Goal: Transaction & Acquisition: Purchase product/service

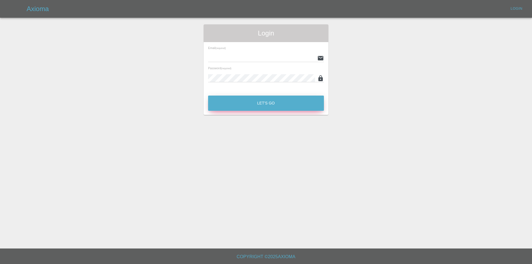
type input "[EMAIL_ADDRESS][DOMAIN_NAME]"
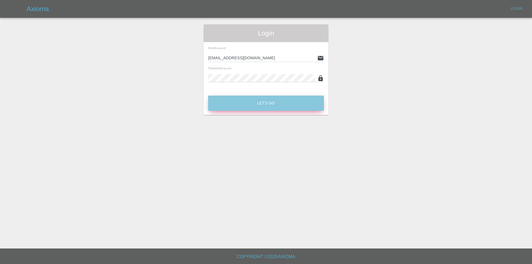
click at [259, 106] on button "Let's Go" at bounding box center [266, 103] width 116 height 15
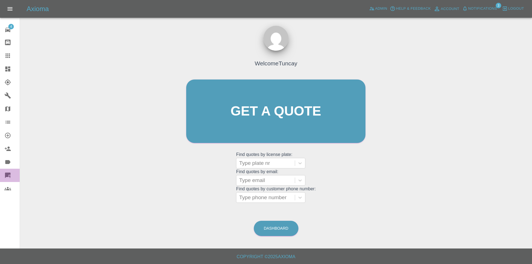
click at [3, 173] on link "Quick Quote" at bounding box center [10, 175] width 20 height 13
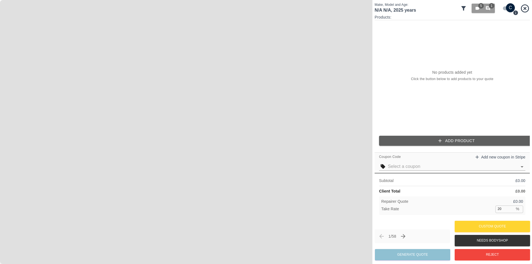
click at [399, 93] on div "No products added yet Click the button below to add products to your quote" at bounding box center [451, 75] width 155 height 111
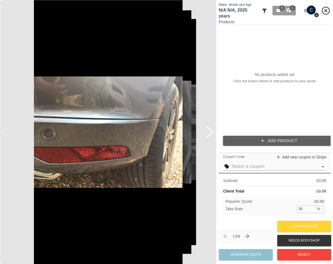
click at [302, 47] on div "No products added yet Click the button below to add products to your quote" at bounding box center [275, 78] width 112 height 106
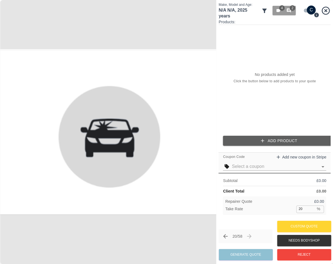
click at [281, 99] on div "No products added yet Click the button below to add products to your quote" at bounding box center [275, 78] width 112 height 106
click at [268, 76] on p "No products added yet" at bounding box center [275, 75] width 40 height 6
click at [253, 223] on div "30 / 58 Generate Quote Custom Quote Needs Bodyshop Reject" at bounding box center [275, 240] width 112 height 42
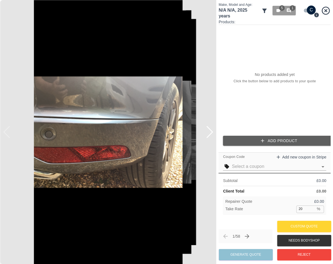
click at [235, 96] on div "No products added yet Click the button below to add products to your quote" at bounding box center [275, 78] width 112 height 106
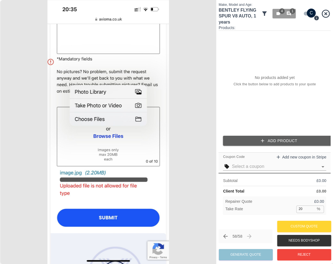
click at [267, 104] on div "No products added yet Click the button below to add products to your quote" at bounding box center [275, 81] width 112 height 101
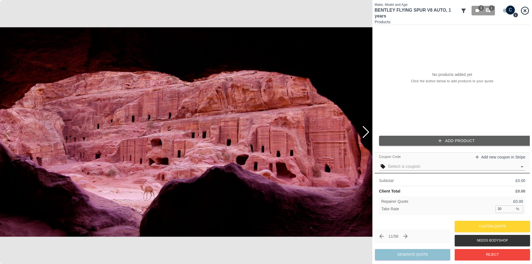
click at [333, 80] on div "No products added yet Click the button below to add products to your quote" at bounding box center [451, 78] width 155 height 106
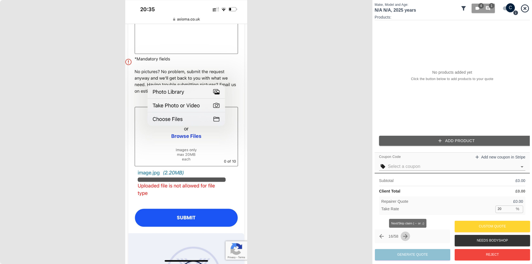
click at [333, 237] on icon "Next claim" at bounding box center [405, 236] width 7 height 7
click at [286, 74] on img at bounding box center [186, 132] width 372 height 264
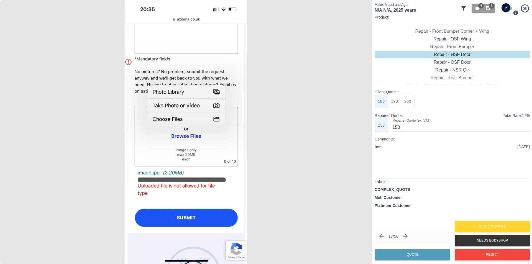
checkbox input "true"
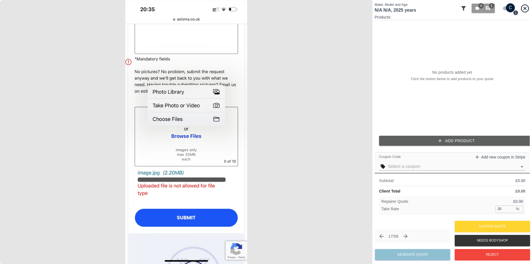
click at [333, 138] on button "Add Product" at bounding box center [456, 141] width 155 height 10
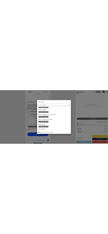
scroll to position [134, 0]
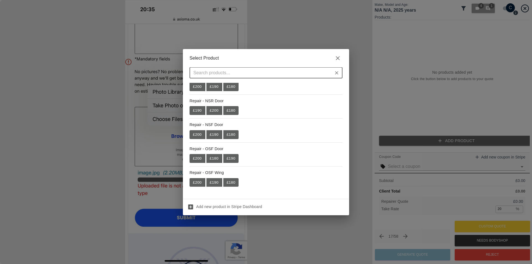
click at [333, 73] on div "​" at bounding box center [265, 72] width 153 height 11
click at [333, 61] on icon "button" at bounding box center [337, 58] width 7 height 7
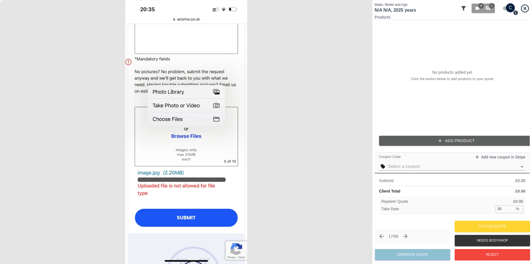
click at [333, 142] on img at bounding box center [186, 132] width 372 height 264
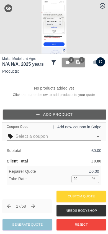
click at [60, 114] on button "Add Product" at bounding box center [55, 114] width 104 height 10
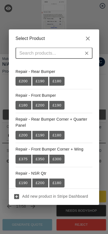
click at [47, 81] on button "£ 190" at bounding box center [40, 81] width 16 height 9
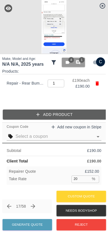
click at [51, 113] on button "Add Product" at bounding box center [55, 114] width 104 height 10
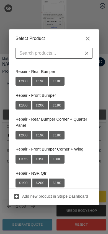
click at [44, 92] on li "Repair - Front Bumper £ 180 £ 200 £ 190" at bounding box center [54, 101] width 77 height 24
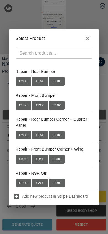
click at [42, 108] on button "£ 200" at bounding box center [40, 105] width 16 height 9
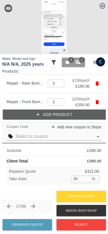
click at [47, 112] on button "Add Product" at bounding box center [55, 114] width 104 height 10
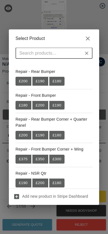
click at [38, 85] on button "£ 190" at bounding box center [40, 81] width 16 height 9
type input "2"
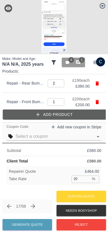
scroll to position [2, 0]
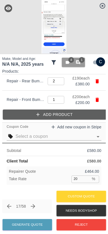
click at [38, 111] on button "Add Product" at bounding box center [55, 114] width 104 height 10
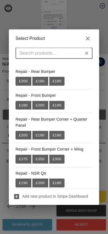
click at [36, 133] on button "£ 190" at bounding box center [40, 135] width 16 height 9
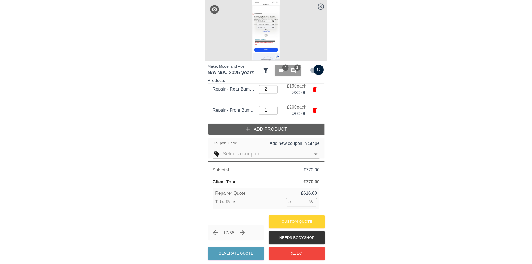
scroll to position [0, 0]
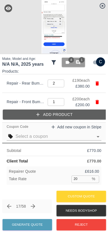
click at [96, 101] on icon "button" at bounding box center [97, 102] width 3 height 4
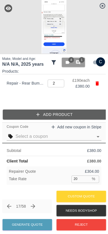
click at [98, 83] on icon "button" at bounding box center [97, 83] width 3 height 4
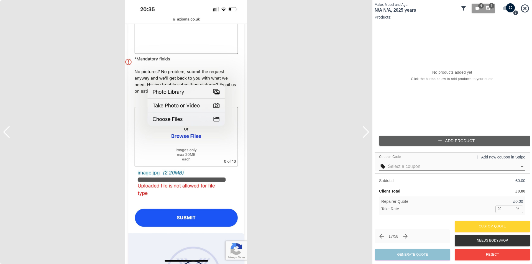
drag, startPoint x: 466, startPoint y: 134, endPoint x: 462, endPoint y: 141, distance: 8.1
click at [333, 135] on div "Products: No products added yet Click the button below to add products to your …" at bounding box center [451, 82] width 155 height 136
click at [333, 141] on button "Add Product" at bounding box center [456, 141] width 155 height 10
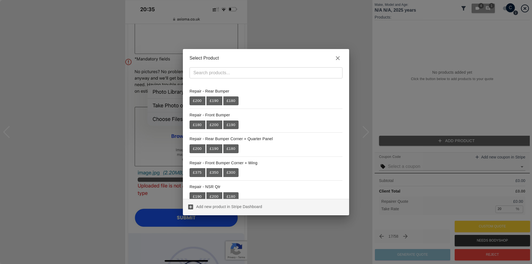
click at [225, 207] on p "Add new product in Stripe Dashboard" at bounding box center [229, 207] width 66 height 6
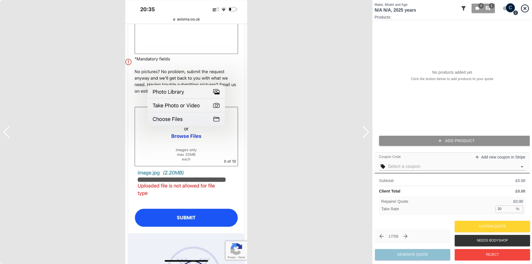
click at [333, 138] on button "Add Product" at bounding box center [456, 141] width 155 height 10
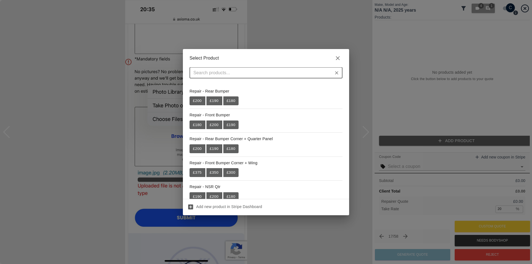
click at [333, 140] on div "Select Product ​ Repair - Rear Bumper £ 200 £ 190 £ 180 Repair - Front Bumper £…" at bounding box center [266, 132] width 532 height 264
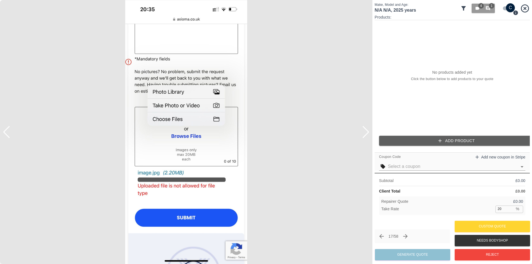
click at [333, 143] on button "Add Product" at bounding box center [456, 141] width 155 height 10
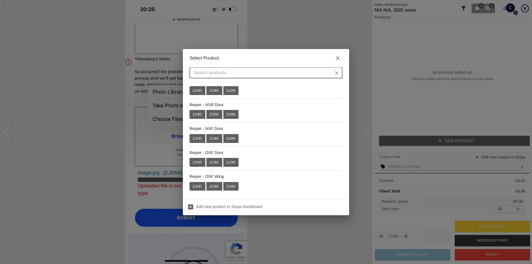
scroll to position [134, 0]
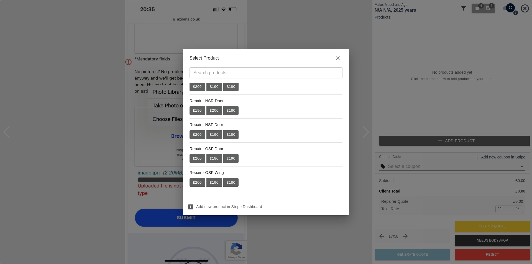
drag, startPoint x: 392, startPoint y: 105, endPoint x: 451, endPoint y: 31, distance: 95.0
click at [333, 105] on div "Select Product ​ Repair - Rear Bumper £ 200 £ 190 £ 180 Repair - Front Bumper £…" at bounding box center [266, 132] width 532 height 264
